Goal: Task Accomplishment & Management: Complete application form

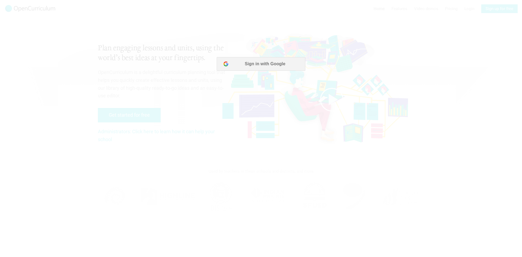
click at [86, 163] on div at bounding box center [261, 128] width 522 height 257
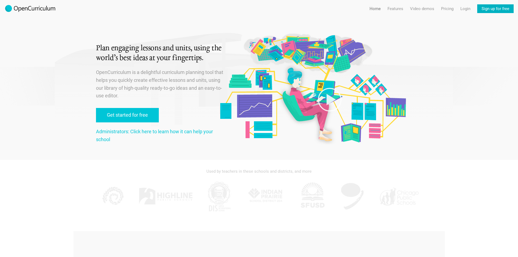
click at [490, 7] on link "Sign up for free" at bounding box center [495, 8] width 36 height 9
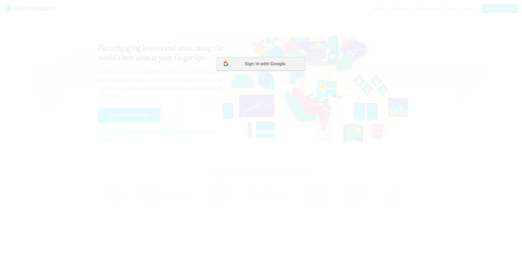
click at [259, 65] on button "Sign in with Google" at bounding box center [261, 64] width 88 height 14
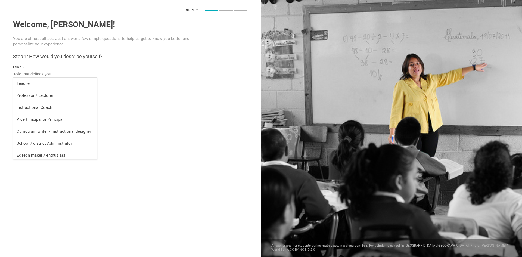
click at [46, 73] on input "text" at bounding box center [55, 74] width 84 height 7
click at [47, 85] on div "Teacher" at bounding box center [55, 83] width 77 height 5
type input "Teacher"
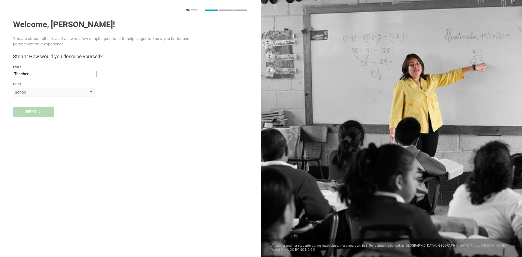
click at [32, 89] on div "school" at bounding box center [54, 92] width 82 height 9
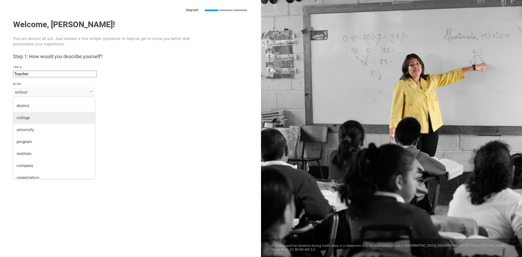
scroll to position [14, 0]
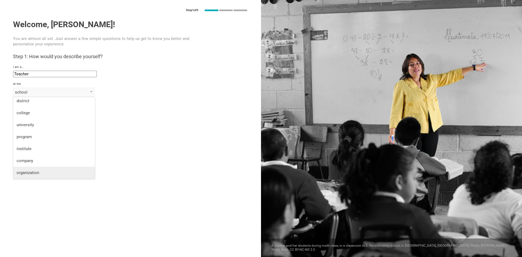
click at [28, 170] on div "organization" at bounding box center [54, 172] width 75 height 5
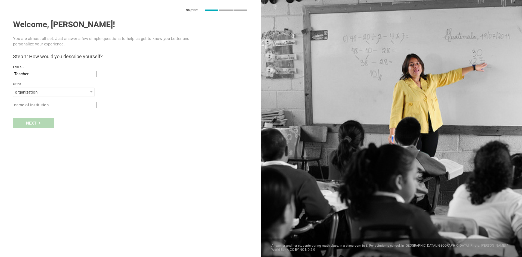
click at [33, 106] on input "text" at bounding box center [55, 105] width 84 height 7
drag, startPoint x: 67, startPoint y: 106, endPoint x: 48, endPoint y: 106, distance: 18.5
click at [48, 106] on input "Carolina Scholars Academy" at bounding box center [55, 105] width 84 height 7
type input "Carolina Scholars Institute"
